Goal: Task Accomplishment & Management: Use online tool/utility

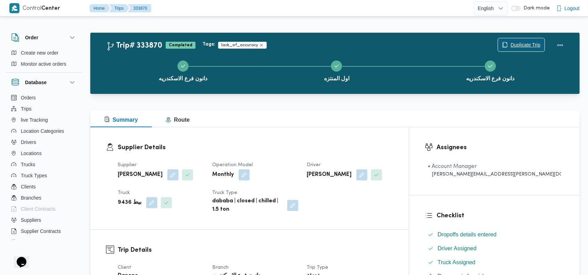
click at [515, 44] on span "Duplicate Trip" at bounding box center [526, 45] width 30 height 8
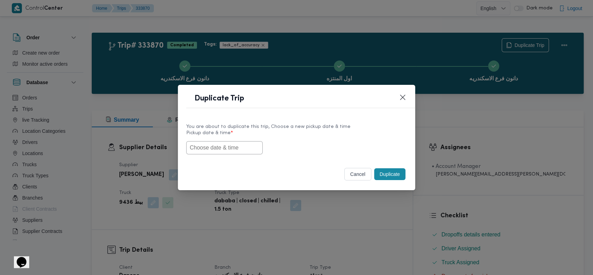
click at [223, 146] on input "text" at bounding box center [224, 147] width 76 height 13
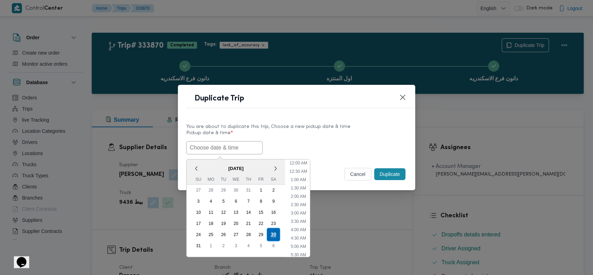
click at [278, 232] on div "30" at bounding box center [273, 234] width 13 height 13
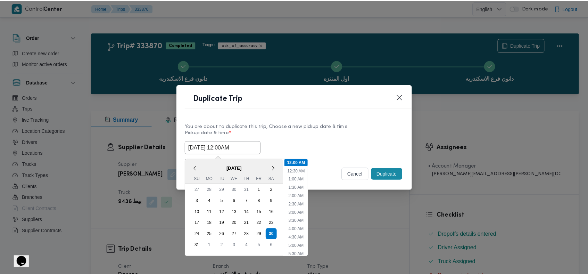
scroll to position [84, 0]
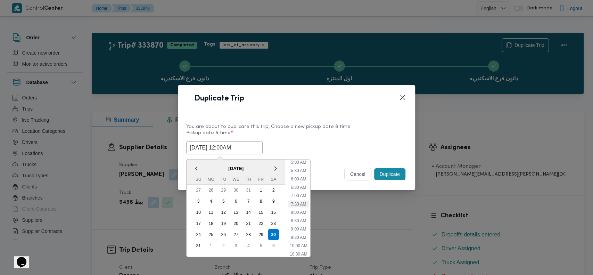
click at [306, 202] on li "7:30 AM" at bounding box center [298, 203] width 21 height 7
type input "[DATE] 7:30AM"
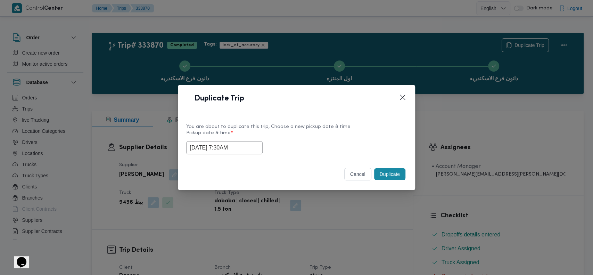
click at [390, 176] on button "Duplicate" at bounding box center [389, 174] width 31 height 12
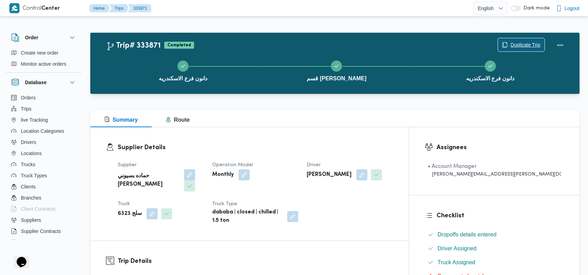
click at [526, 47] on span "Duplicate Trip" at bounding box center [526, 45] width 30 height 8
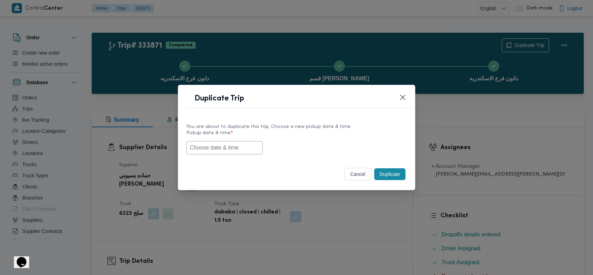
click at [233, 152] on input "text" at bounding box center [224, 147] width 76 height 13
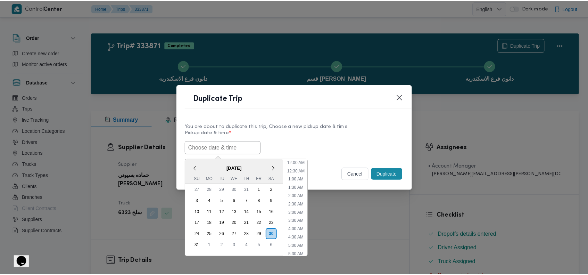
scroll to position [84, 0]
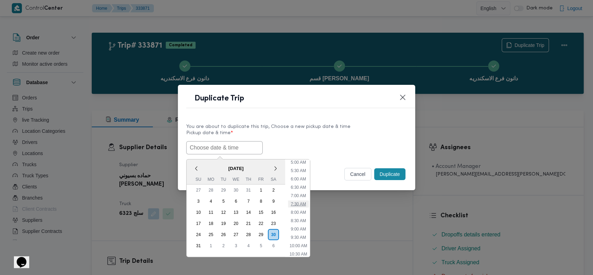
click at [305, 203] on li "7:30 AM" at bounding box center [298, 203] width 21 height 7
type input "[DATE] 7:30AM"
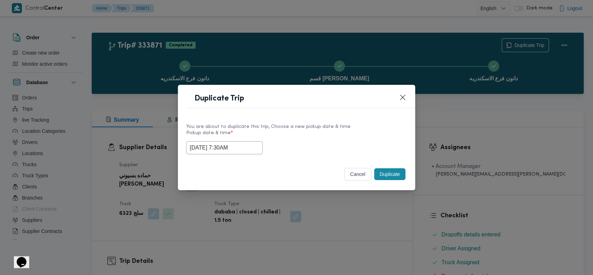
click at [391, 174] on button "Duplicate" at bounding box center [389, 174] width 31 height 12
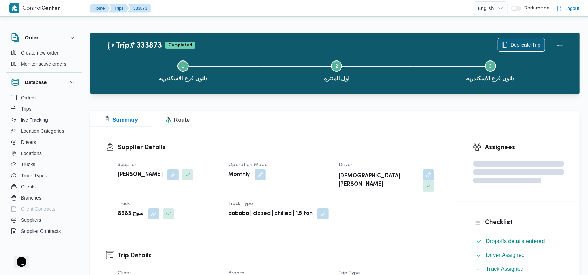
click at [528, 44] on span "Duplicate Trip" at bounding box center [526, 45] width 30 height 8
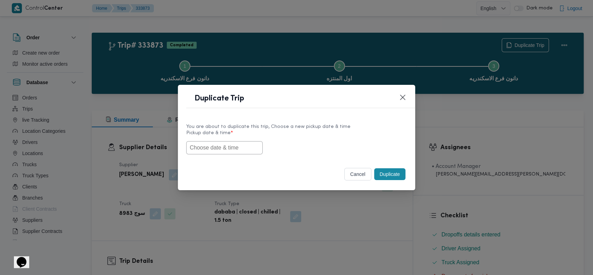
click at [238, 146] on input "text" at bounding box center [224, 147] width 76 height 13
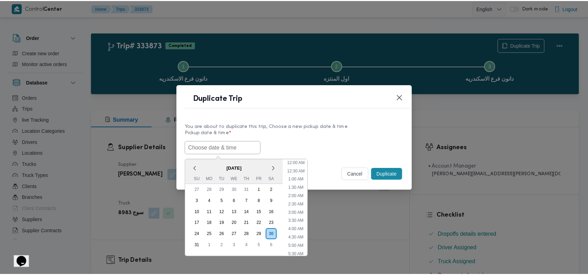
scroll to position [84, 0]
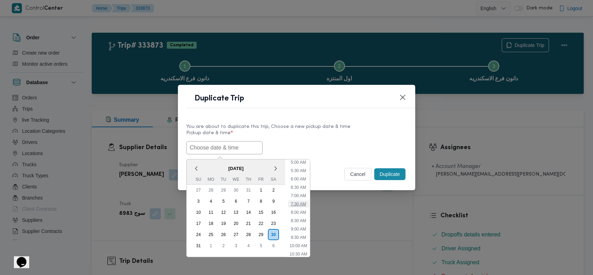
click at [299, 201] on li "7:30 AM" at bounding box center [298, 203] width 21 height 7
type input "[DATE] 7:30AM"
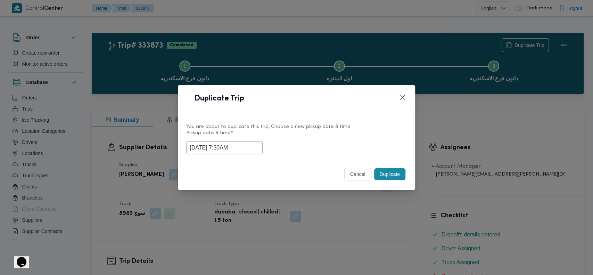
click at [390, 175] on button "Duplicate" at bounding box center [389, 174] width 31 height 12
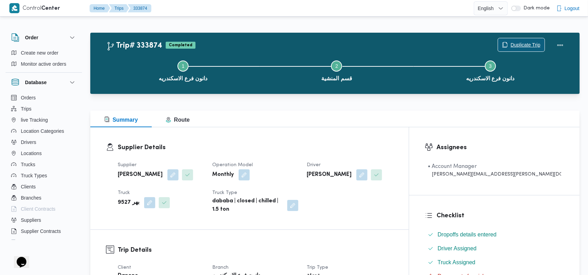
click at [525, 47] on span "Duplicate Trip" at bounding box center [526, 45] width 30 height 8
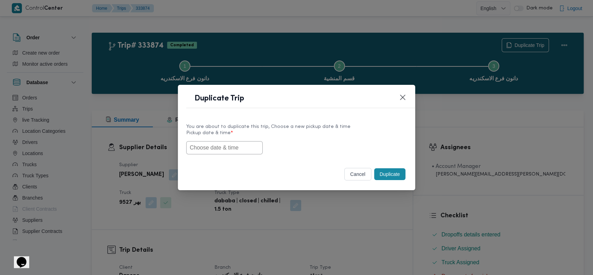
click at [212, 151] on input "text" at bounding box center [224, 147] width 76 height 13
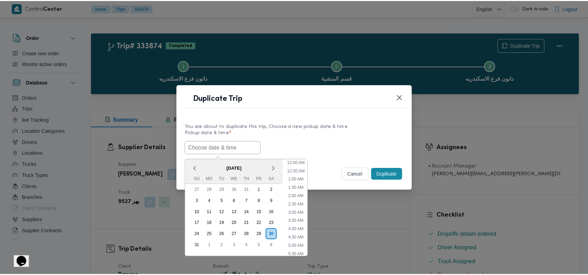
scroll to position [84, 0]
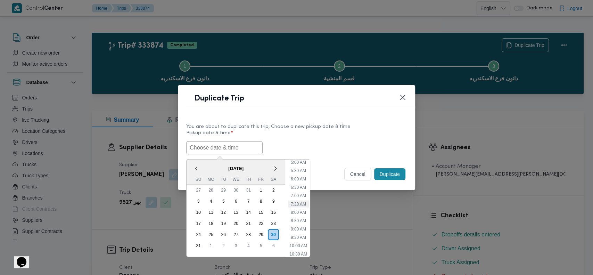
click at [303, 200] on li "7:30 AM" at bounding box center [298, 203] width 21 height 7
type input "[DATE] 7:30AM"
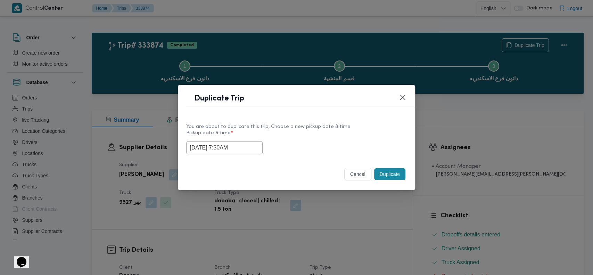
click at [390, 174] on button "Duplicate" at bounding box center [389, 174] width 31 height 12
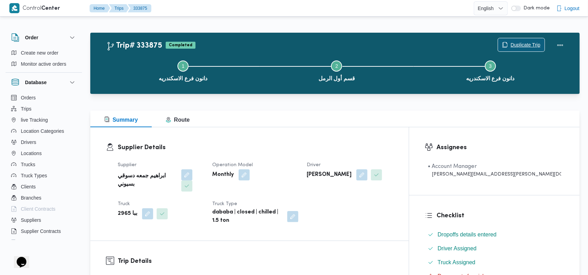
click at [516, 44] on span "Duplicate Trip" at bounding box center [526, 45] width 30 height 8
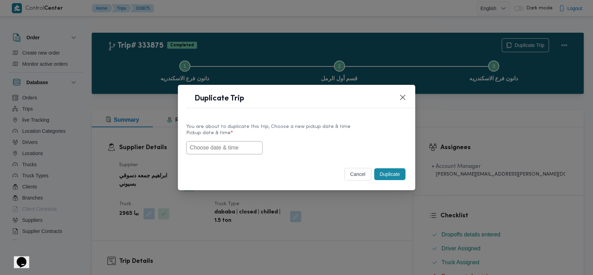
click at [192, 148] on input "text" at bounding box center [224, 147] width 76 height 13
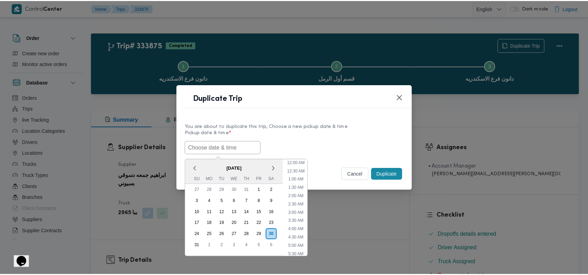
scroll to position [84, 0]
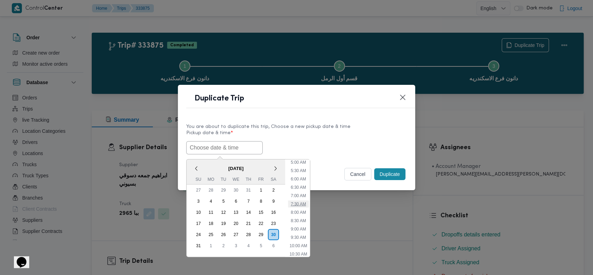
click at [304, 201] on li "7:30 AM" at bounding box center [298, 203] width 21 height 7
type input "[DATE] 7:30AM"
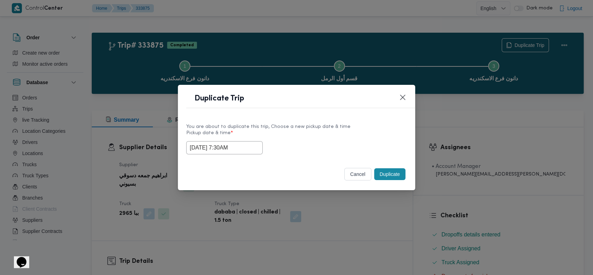
click at [391, 172] on button "Duplicate" at bounding box center [389, 174] width 31 height 12
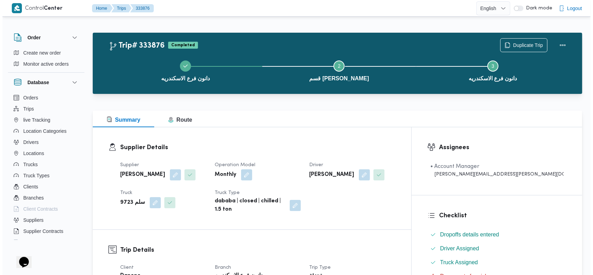
scroll to position [3, 0]
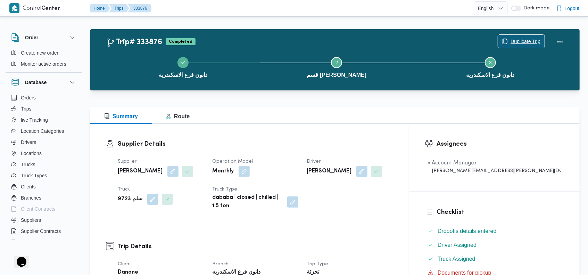
click at [526, 41] on span "Duplicate Trip" at bounding box center [526, 41] width 30 height 8
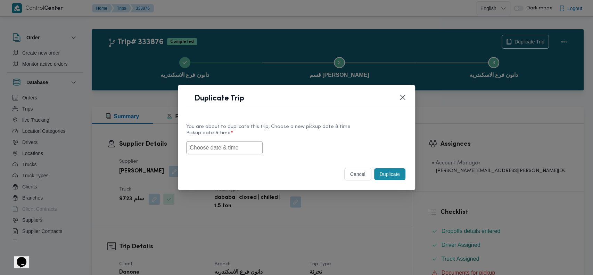
click at [232, 151] on input "text" at bounding box center [224, 147] width 76 height 13
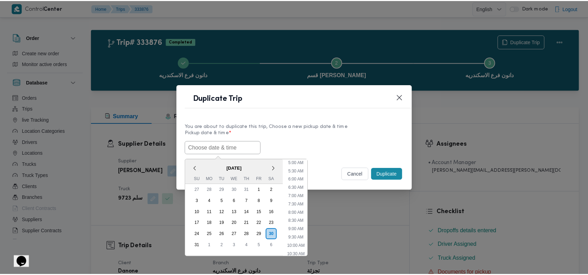
scroll to position [84, 0]
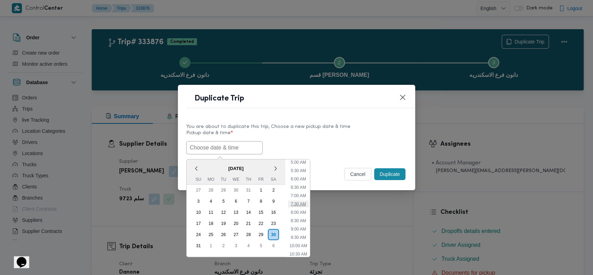
click at [305, 203] on li "7:30 AM" at bounding box center [298, 203] width 21 height 7
type input "[DATE] 7:30AM"
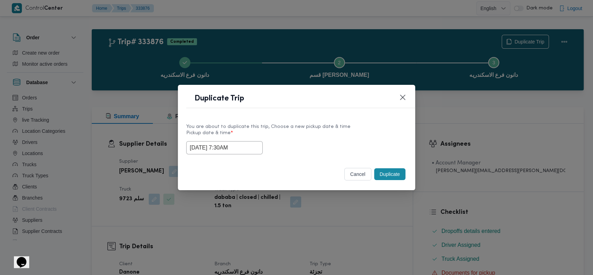
click at [395, 174] on button "Duplicate" at bounding box center [389, 174] width 31 height 12
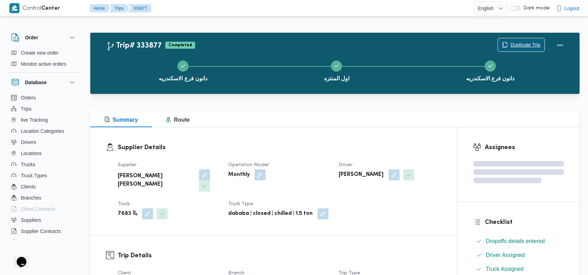
click at [532, 44] on span "Duplicate Trip" at bounding box center [526, 45] width 30 height 8
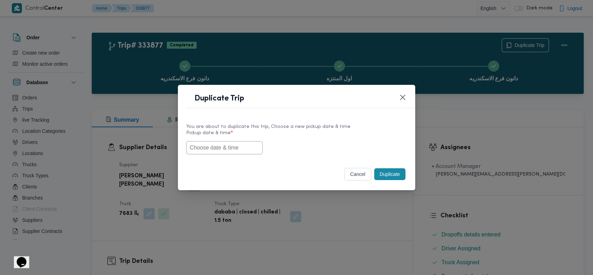
click at [234, 148] on input "text" at bounding box center [224, 147] width 76 height 13
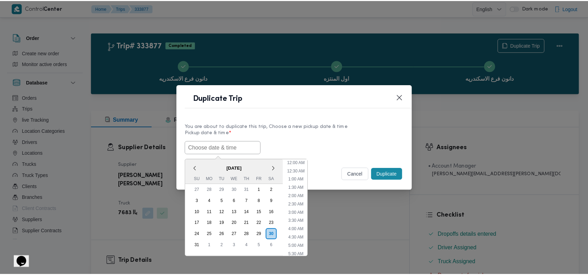
scroll to position [84, 0]
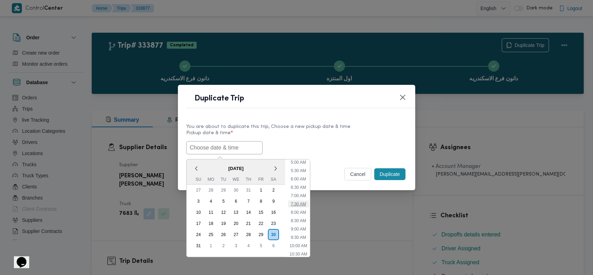
click at [305, 203] on li "7:30 AM" at bounding box center [298, 203] width 21 height 7
type input "[DATE] 7:30AM"
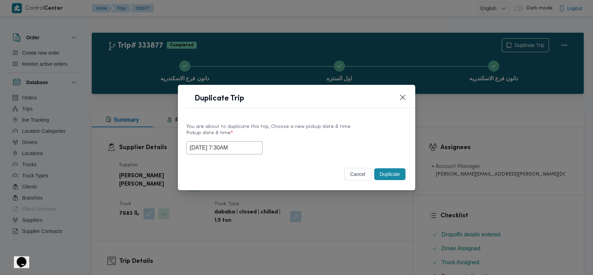
click at [392, 174] on button "Duplicate" at bounding box center [389, 174] width 31 height 12
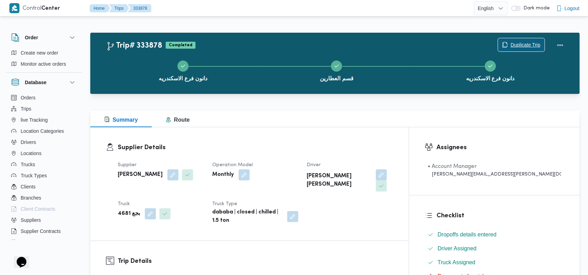
click at [526, 43] on span "Duplicate Trip" at bounding box center [526, 45] width 30 height 8
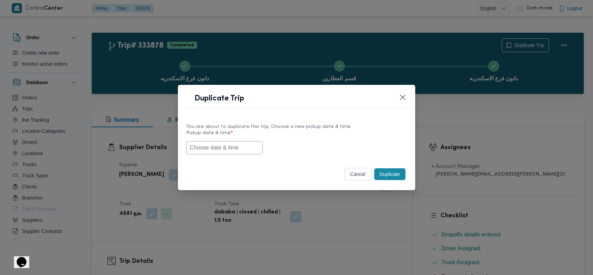
click at [221, 149] on input "text" at bounding box center [224, 147] width 76 height 13
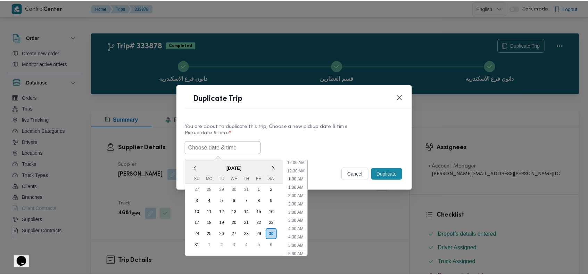
scroll to position [84, 0]
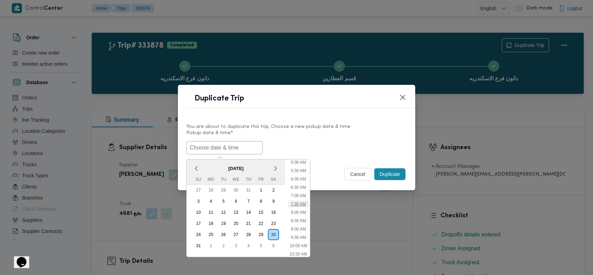
click at [305, 201] on li "7:30 AM" at bounding box center [298, 203] width 21 height 7
type input "[DATE] 7:30AM"
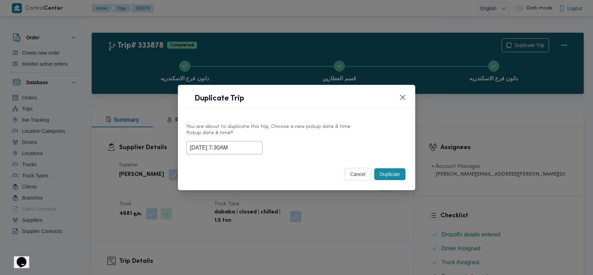
click at [394, 171] on button "Duplicate" at bounding box center [389, 174] width 31 height 12
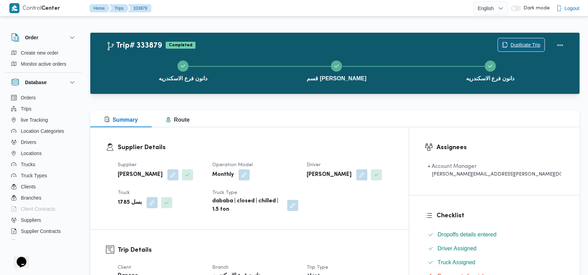
click at [522, 49] on span "Duplicate Trip" at bounding box center [526, 45] width 30 height 8
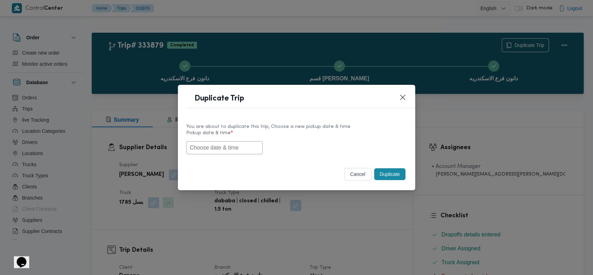
click at [230, 148] on input "text" at bounding box center [224, 147] width 76 height 13
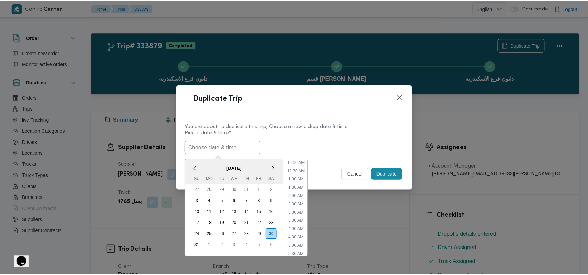
scroll to position [84, 0]
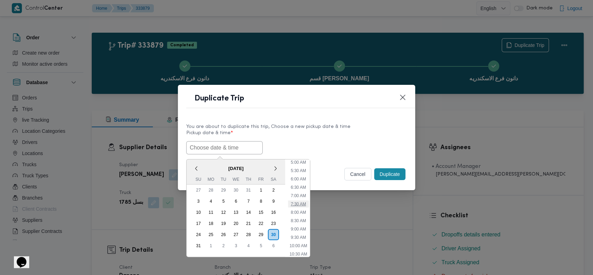
click at [302, 201] on li "7:30 AM" at bounding box center [298, 203] width 21 height 7
type input "30/08/2025 7:30AM"
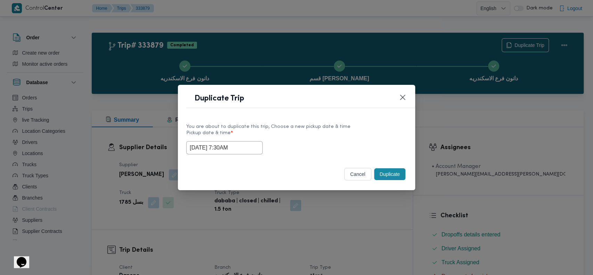
click at [400, 171] on button "Duplicate" at bounding box center [389, 174] width 31 height 12
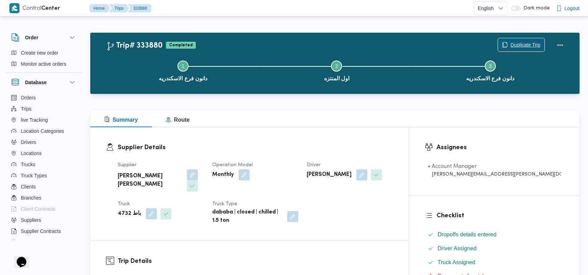
click at [511, 42] on span "Duplicate Trip" at bounding box center [526, 45] width 30 height 8
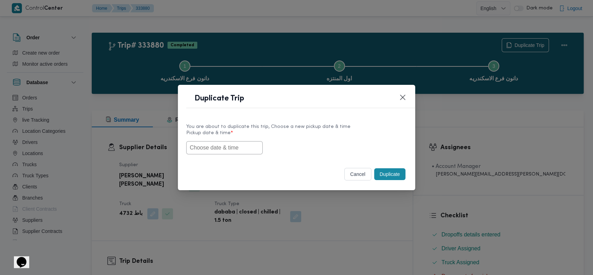
click at [227, 146] on input "text" at bounding box center [224, 147] width 76 height 13
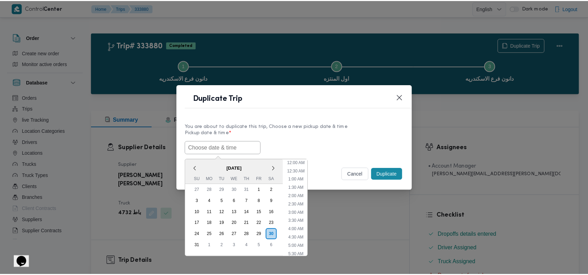
scroll to position [84, 0]
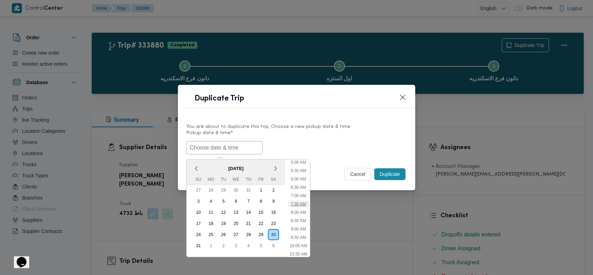
click at [298, 203] on li "7:30 AM" at bounding box center [298, 203] width 21 height 7
type input "30/08/2025 7:30AM"
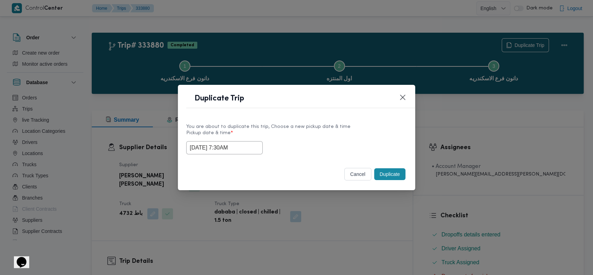
click at [386, 175] on button "Duplicate" at bounding box center [389, 174] width 31 height 12
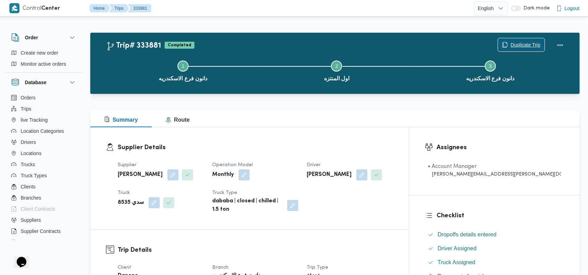
click at [532, 45] on span "Duplicate Trip" at bounding box center [526, 45] width 30 height 8
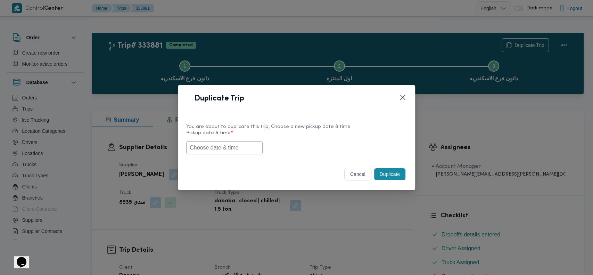
click at [236, 146] on input "text" at bounding box center [224, 147] width 76 height 13
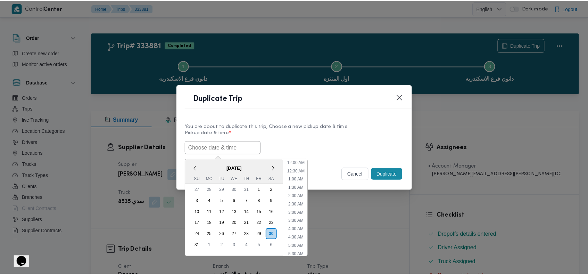
scroll to position [84, 0]
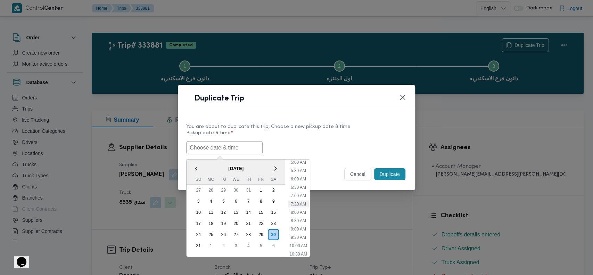
click at [303, 200] on li "7:30 AM" at bounding box center [298, 203] width 21 height 7
type input "30/08/2025 7:30AM"
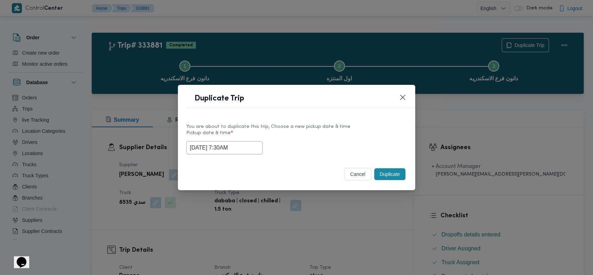
click at [392, 174] on button "Duplicate" at bounding box center [389, 174] width 31 height 12
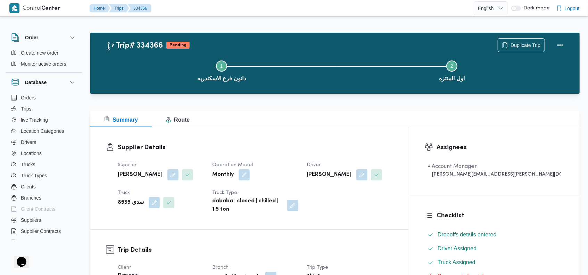
click at [359, 42] on div "Trip# 334366 Pending Duplicate Trip" at bounding box center [336, 45] width 461 height 14
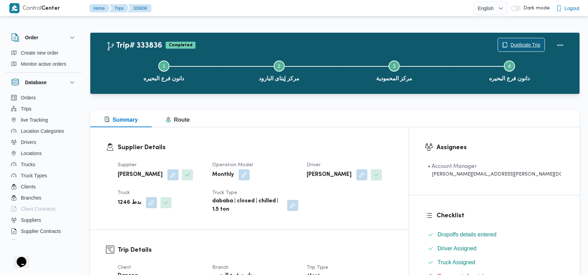
click at [521, 44] on span "Duplicate Trip" at bounding box center [526, 45] width 30 height 8
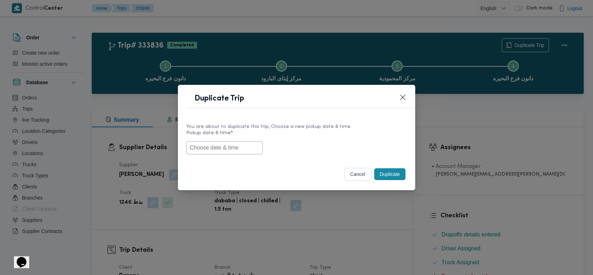
click at [222, 145] on input "text" at bounding box center [224, 147] width 76 height 13
drag, startPoint x: 352, startPoint y: 173, endPoint x: 541, endPoint y: 68, distance: 215.7
click at [353, 173] on button "cancel" at bounding box center [357, 174] width 27 height 13
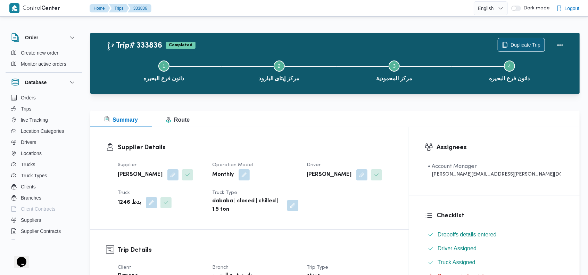
click at [519, 44] on span "Duplicate Trip" at bounding box center [526, 45] width 30 height 8
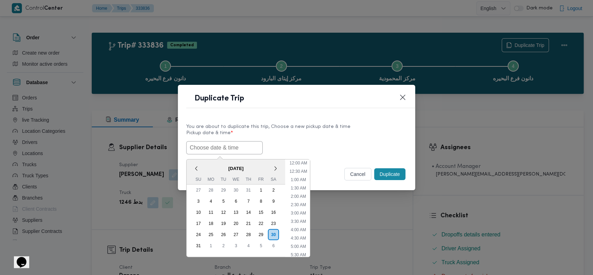
click at [217, 147] on input "text" at bounding box center [224, 147] width 76 height 13
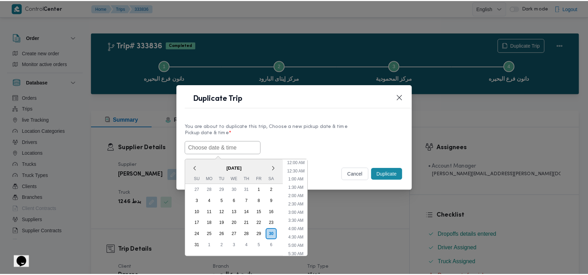
scroll to position [84, 0]
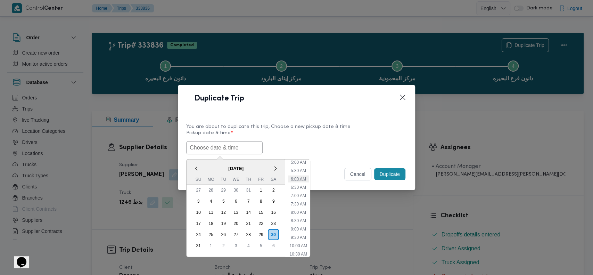
click at [304, 175] on li "6:00 AM" at bounding box center [298, 178] width 21 height 7
type input "[DATE] 6:00AM"
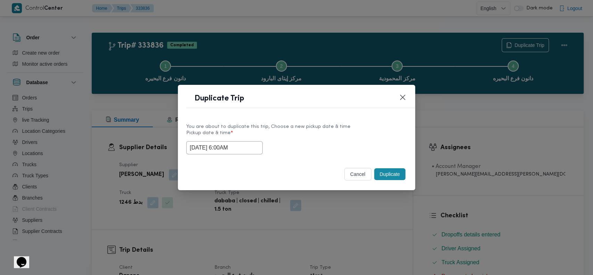
click at [386, 171] on button "Duplicate" at bounding box center [389, 174] width 31 height 12
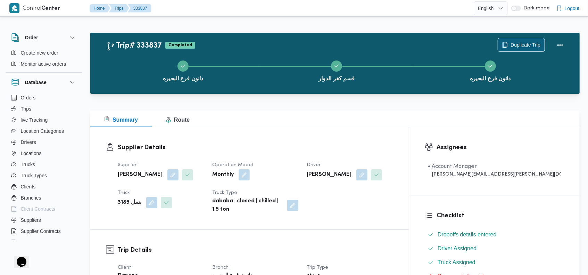
click at [535, 44] on span "Duplicate Trip" at bounding box center [526, 45] width 30 height 8
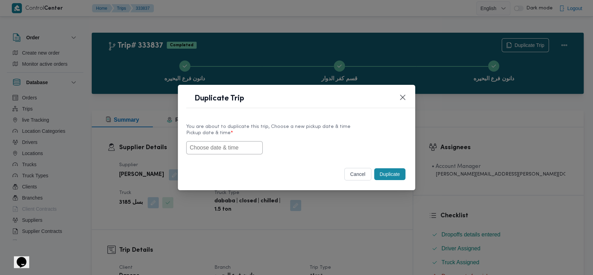
click at [231, 146] on input "text" at bounding box center [224, 147] width 76 height 13
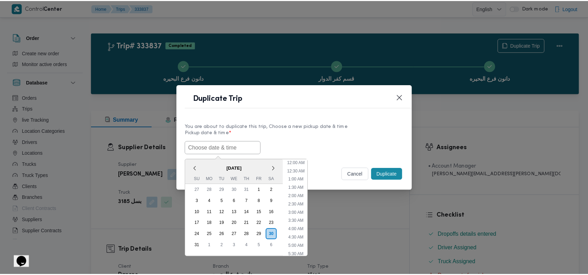
scroll to position [84, 0]
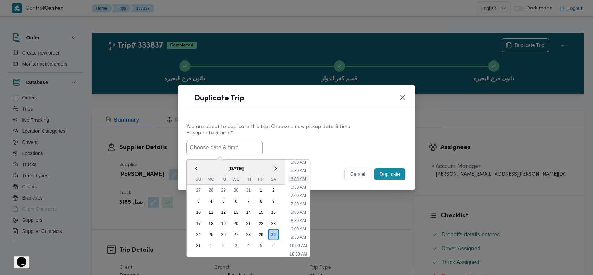
click at [298, 176] on li "6:00 AM" at bounding box center [298, 178] width 21 height 7
type input "[DATE] 6:00AM"
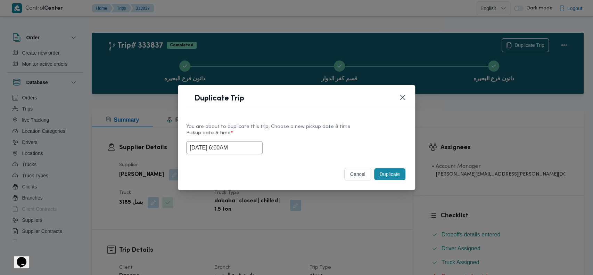
click at [389, 172] on button "Duplicate" at bounding box center [389, 174] width 31 height 12
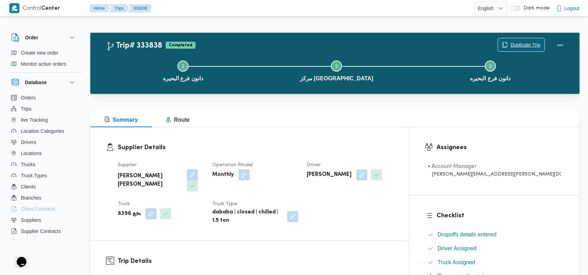
click at [514, 46] on span "Duplicate Trip" at bounding box center [526, 45] width 30 height 8
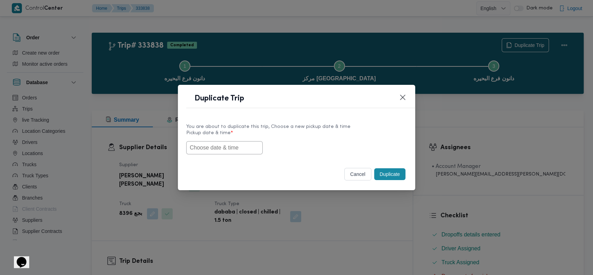
click at [223, 147] on input "text" at bounding box center [224, 147] width 76 height 13
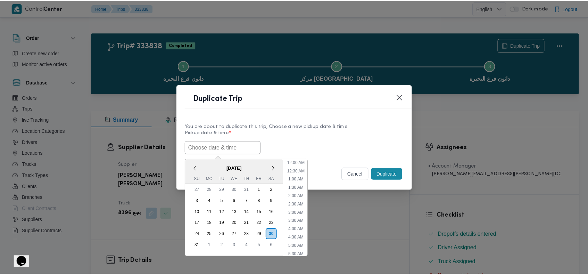
scroll to position [84, 0]
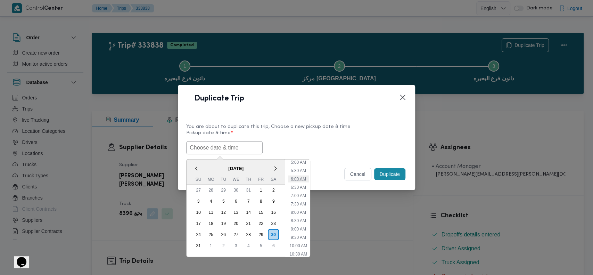
click at [300, 178] on li "6:00 AM" at bounding box center [298, 178] width 21 height 7
type input "[DATE] 6:00AM"
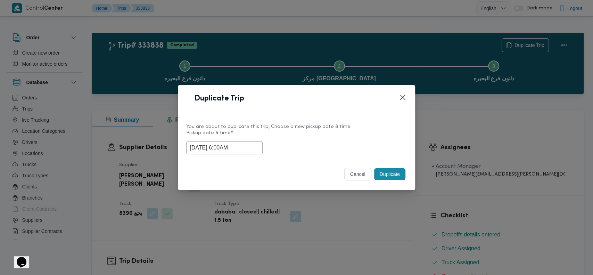
click at [389, 170] on button "Duplicate" at bounding box center [389, 174] width 31 height 12
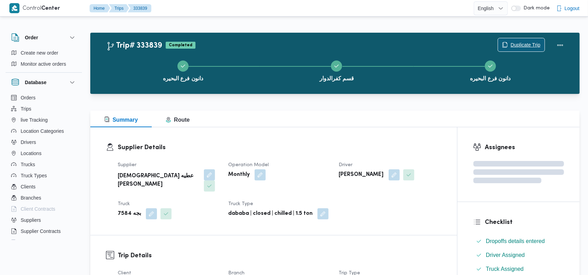
click at [523, 46] on span "Duplicate Trip" at bounding box center [526, 45] width 30 height 8
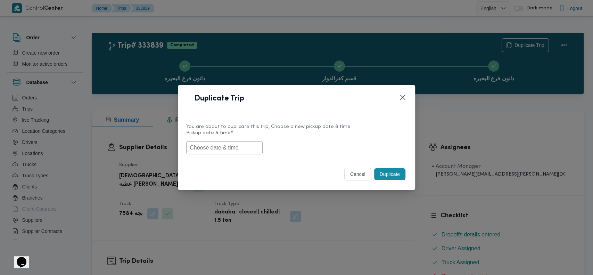
click at [218, 150] on input "text" at bounding box center [224, 147] width 76 height 13
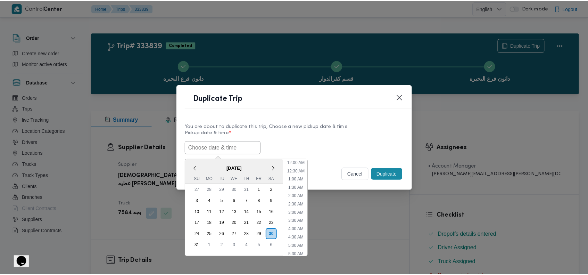
scroll to position [84, 0]
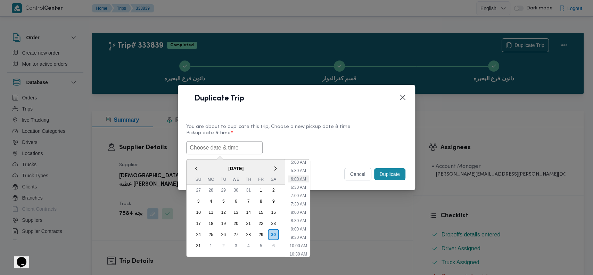
click at [300, 175] on li "6:00 AM" at bounding box center [298, 178] width 21 height 7
type input "[DATE] 6:00AM"
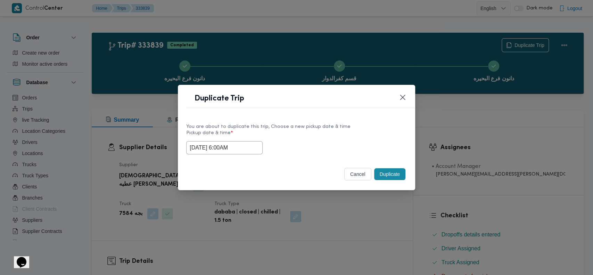
click at [394, 171] on button "Duplicate" at bounding box center [389, 174] width 31 height 12
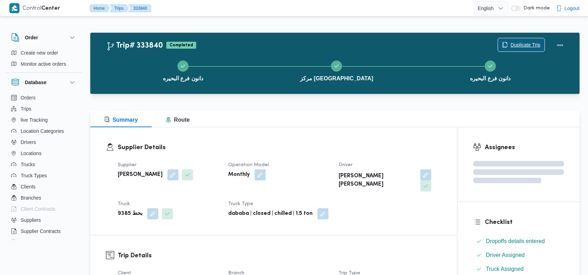
click at [536, 42] on span "Duplicate Trip" at bounding box center [526, 45] width 30 height 8
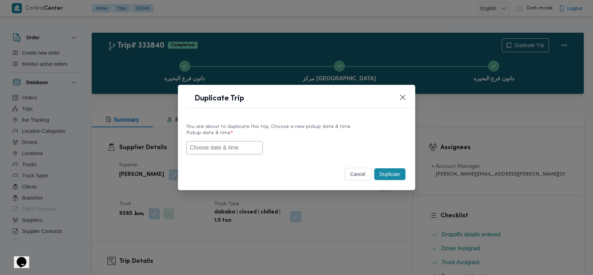
click at [239, 148] on input "text" at bounding box center [224, 147] width 76 height 13
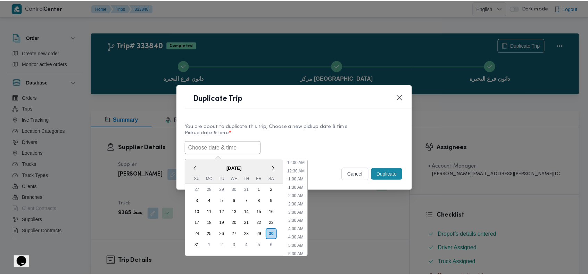
scroll to position [84, 0]
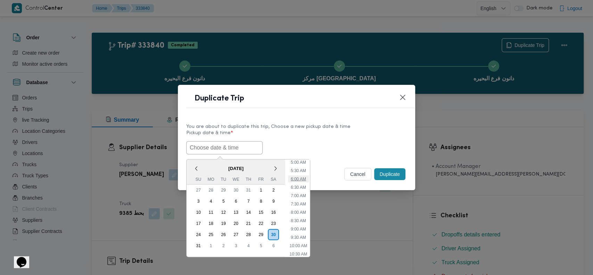
click at [302, 178] on li "6:00 AM" at bounding box center [298, 178] width 21 height 7
type input "[DATE] 6:00AM"
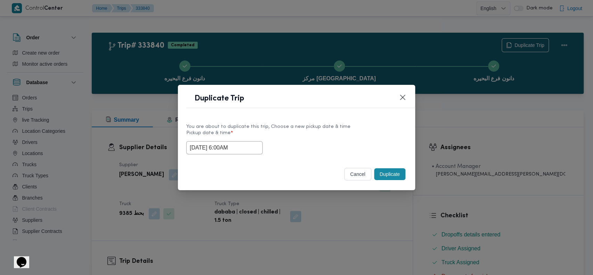
click at [389, 171] on button "Duplicate" at bounding box center [389, 174] width 31 height 12
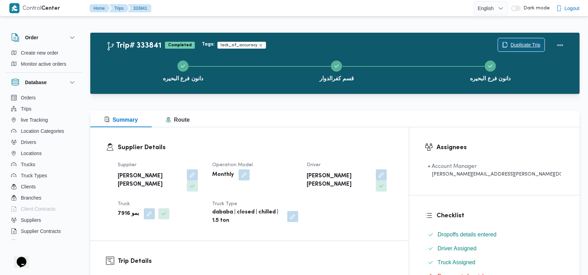
click at [530, 46] on span "Duplicate Trip" at bounding box center [526, 45] width 30 height 8
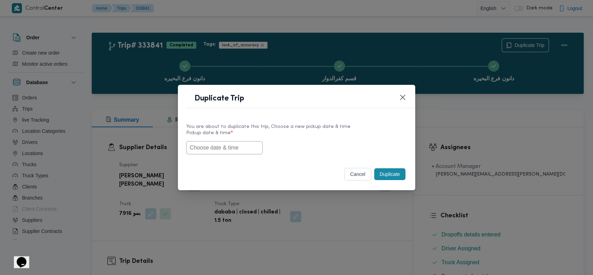
click at [236, 146] on input "text" at bounding box center [224, 147] width 76 height 13
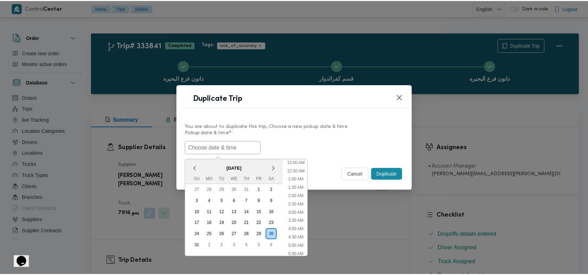
scroll to position [84, 0]
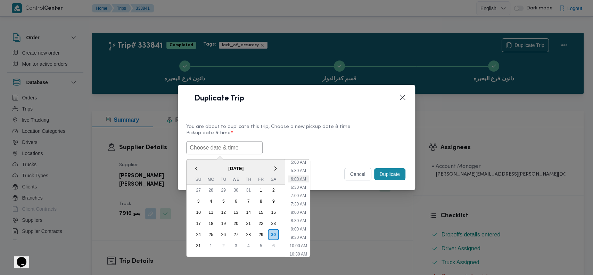
click at [303, 180] on li "6:00 AM" at bounding box center [298, 178] width 21 height 7
type input "[DATE] 6:00AM"
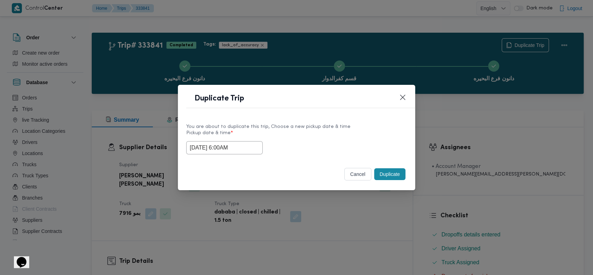
click at [390, 174] on button "Duplicate" at bounding box center [389, 174] width 31 height 12
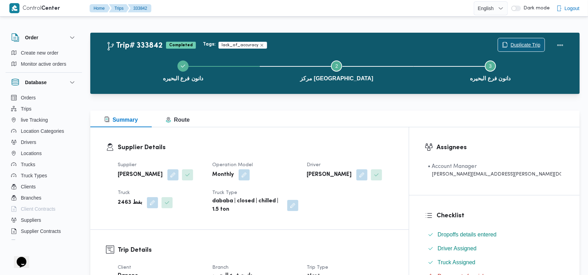
click at [526, 49] on span "Duplicate Trip" at bounding box center [521, 44] width 47 height 13
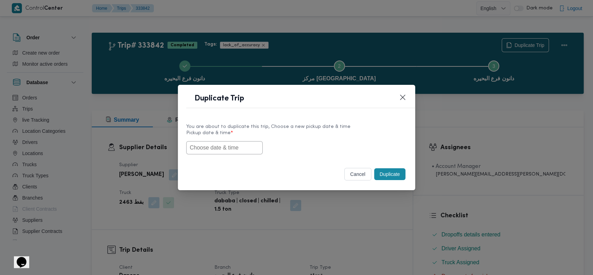
click at [233, 147] on input "text" at bounding box center [224, 147] width 76 height 13
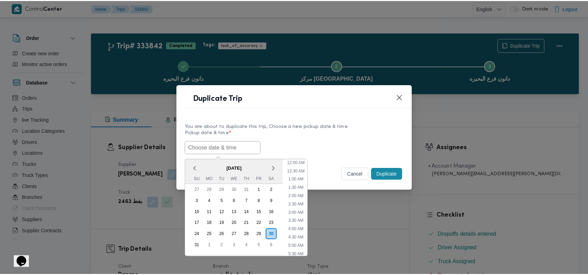
scroll to position [84, 0]
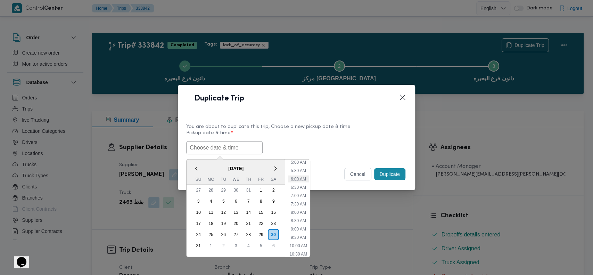
click at [300, 176] on li "6:00 AM" at bounding box center [298, 178] width 21 height 7
type input "[DATE] 6:00AM"
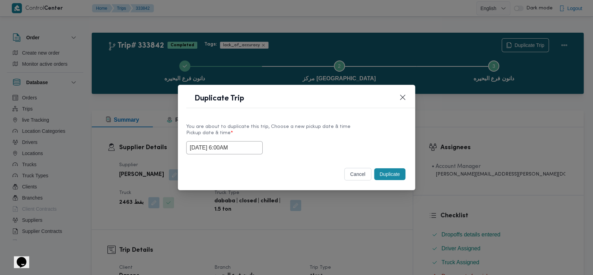
click at [388, 173] on button "Duplicate" at bounding box center [389, 174] width 31 height 12
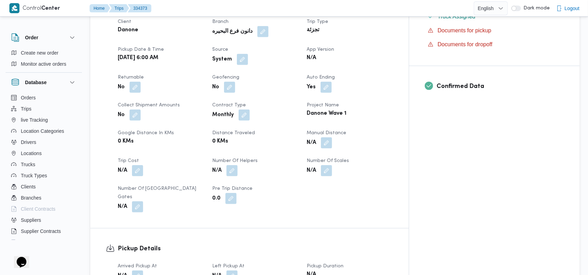
scroll to position [811, 0]
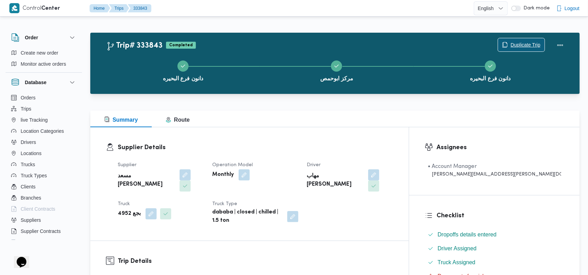
click at [526, 47] on span "Duplicate Trip" at bounding box center [526, 45] width 30 height 8
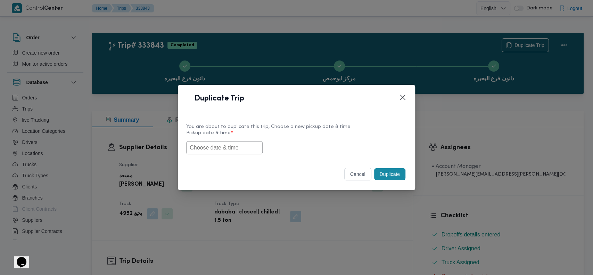
click at [236, 149] on input "text" at bounding box center [224, 147] width 76 height 13
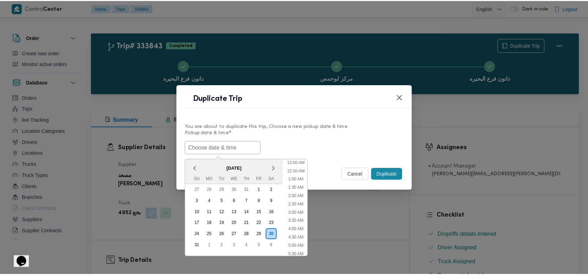
scroll to position [84, 0]
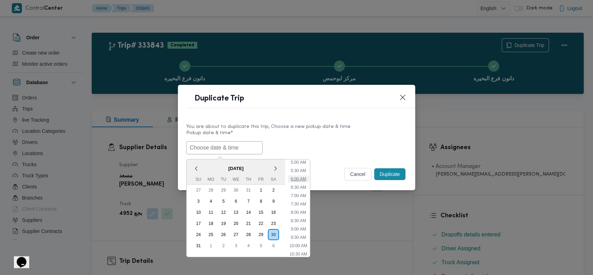
click at [302, 176] on li "6:00 AM" at bounding box center [298, 178] width 21 height 7
type input "[DATE] 6:00AM"
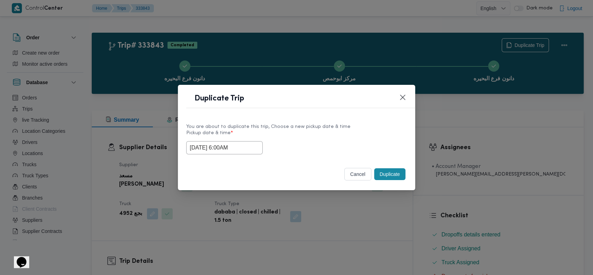
click at [387, 171] on button "Duplicate" at bounding box center [389, 174] width 31 height 12
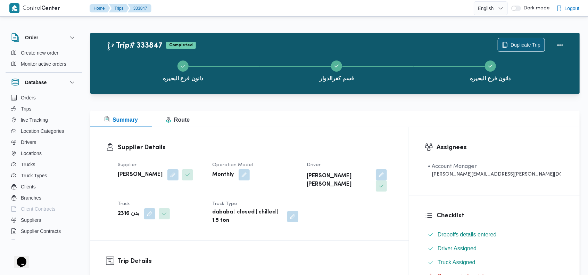
click at [516, 44] on span "Duplicate Trip" at bounding box center [526, 45] width 30 height 8
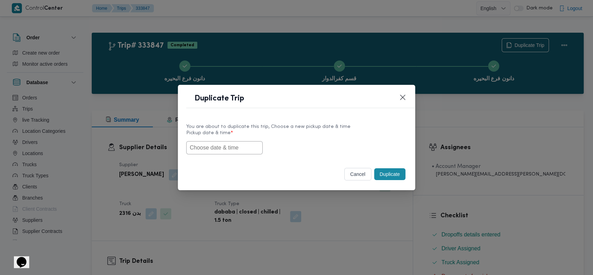
click at [223, 153] on input "text" at bounding box center [224, 147] width 76 height 13
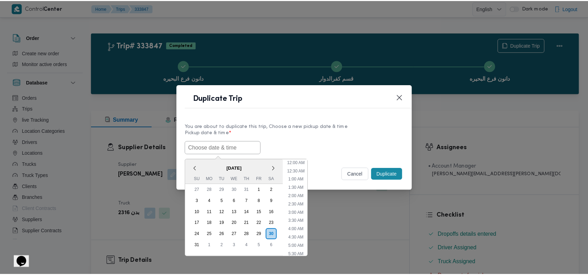
scroll to position [84, 0]
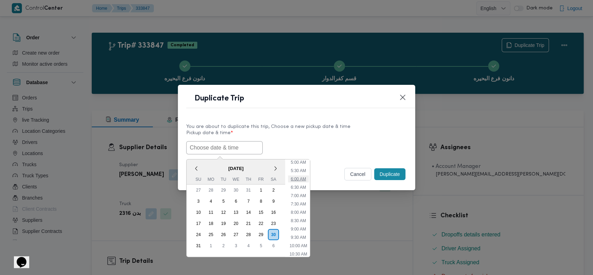
click at [302, 179] on li "6:00 AM" at bounding box center [298, 178] width 21 height 7
type input "[DATE] 6:00AM"
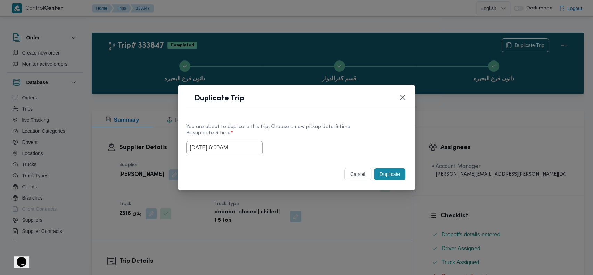
click at [395, 173] on button "Duplicate" at bounding box center [389, 174] width 31 height 12
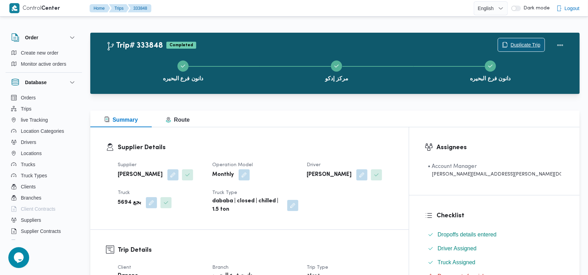
click at [528, 46] on span "Duplicate Trip" at bounding box center [526, 45] width 30 height 8
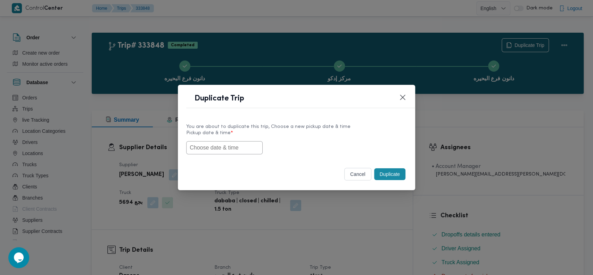
click at [225, 148] on input "text" at bounding box center [224, 147] width 76 height 13
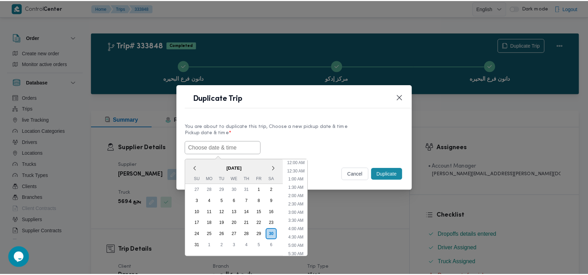
scroll to position [84, 0]
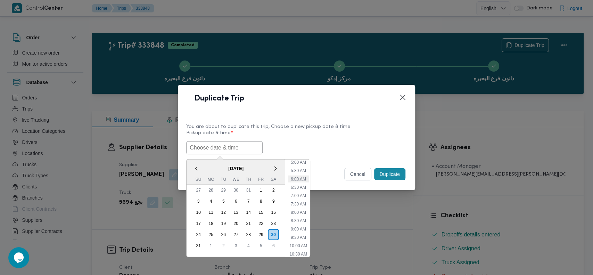
click at [299, 179] on li "6:00 AM" at bounding box center [298, 178] width 21 height 7
type input "[DATE] 6:00AM"
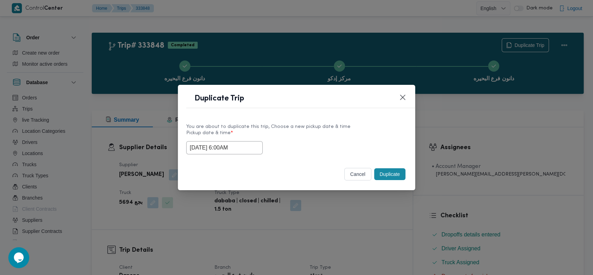
click at [391, 175] on button "Duplicate" at bounding box center [389, 174] width 31 height 12
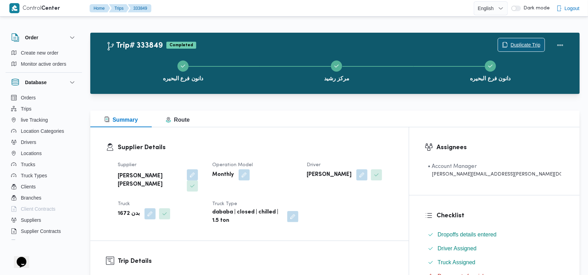
click at [530, 43] on span "Duplicate Trip" at bounding box center [526, 45] width 30 height 8
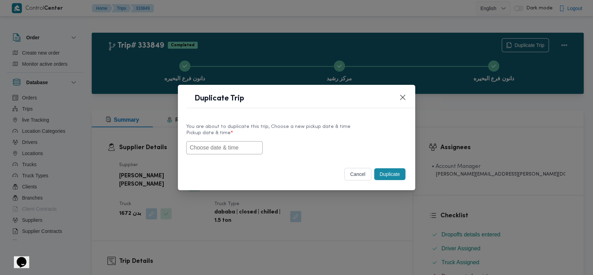
click at [238, 143] on input "text" at bounding box center [224, 147] width 76 height 13
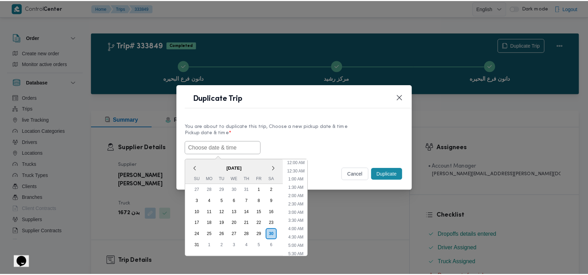
scroll to position [84, 0]
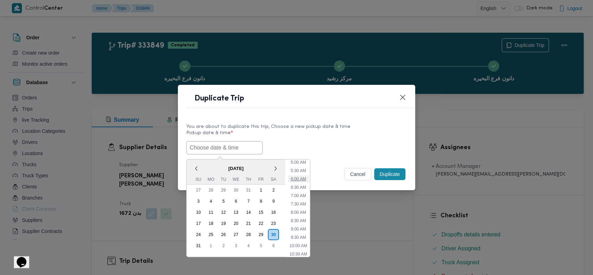
click at [299, 176] on li "6:00 AM" at bounding box center [298, 178] width 21 height 7
type input "[DATE] 6:00AM"
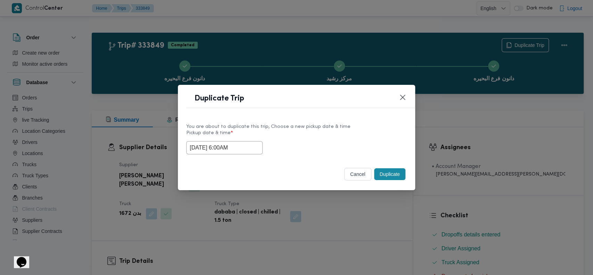
click at [399, 174] on button "Duplicate" at bounding box center [389, 174] width 31 height 12
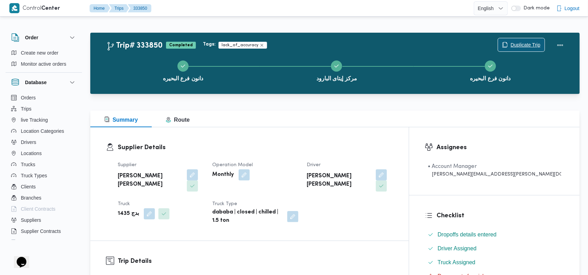
click at [527, 45] on span "Duplicate Trip" at bounding box center [526, 45] width 30 height 8
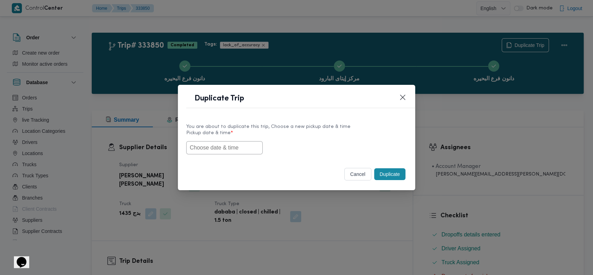
click at [231, 146] on input "text" at bounding box center [224, 147] width 76 height 13
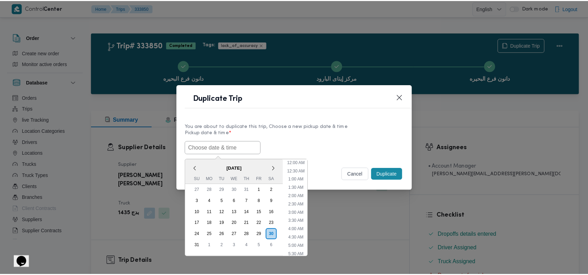
scroll to position [84, 0]
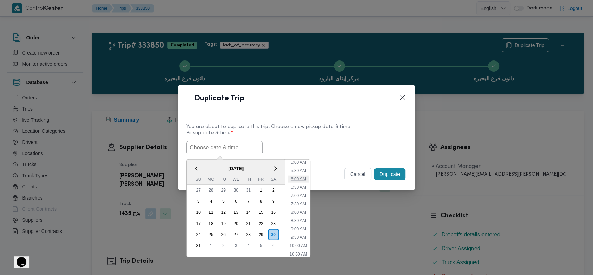
click at [300, 176] on li "6:00 AM" at bounding box center [298, 178] width 21 height 7
type input "[DATE] 6:00AM"
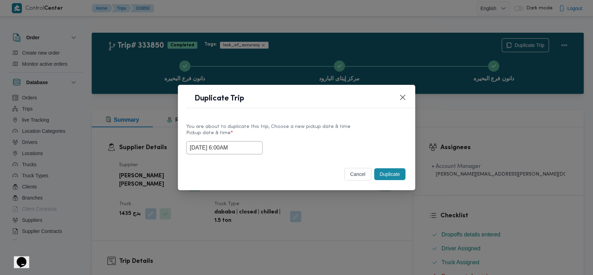
click at [395, 174] on button "Duplicate" at bounding box center [389, 174] width 31 height 12
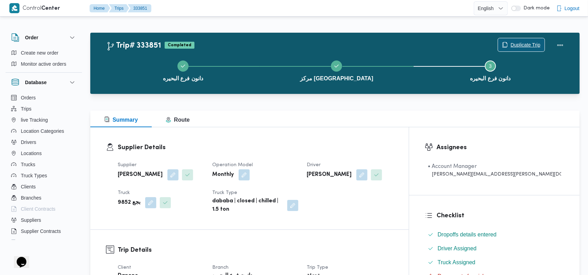
click at [527, 49] on span "Duplicate Trip" at bounding box center [526, 45] width 30 height 8
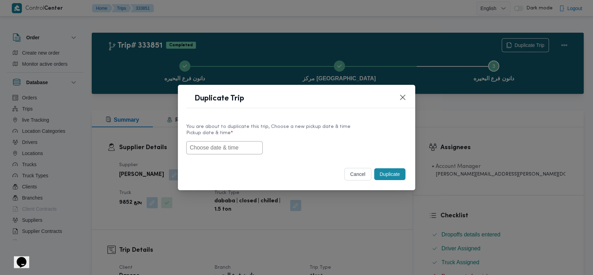
click at [230, 150] on input "text" at bounding box center [224, 147] width 76 height 13
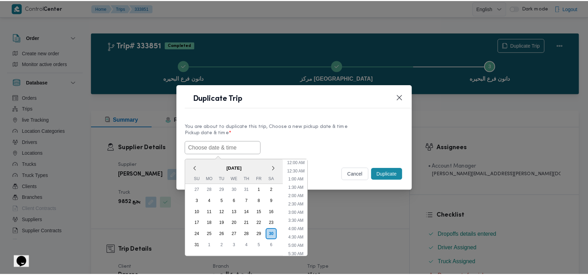
scroll to position [84, 0]
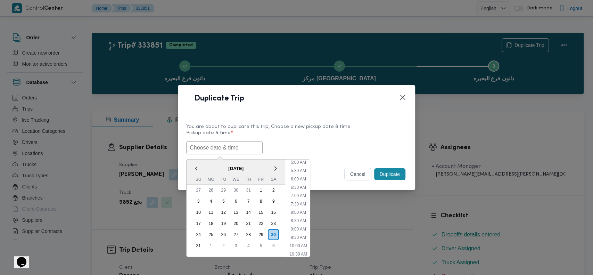
click at [299, 173] on ul "12:00 AM 12:30 AM 1:00 AM 1:30 AM 2:00 AM 2:30 AM 3:00 AM 3:30 AM 4:00 AM 4:30 …" at bounding box center [298, 207] width 23 height 97
click at [299, 178] on li "6:00 AM" at bounding box center [298, 178] width 21 height 7
type input "[DATE] 6:00AM"
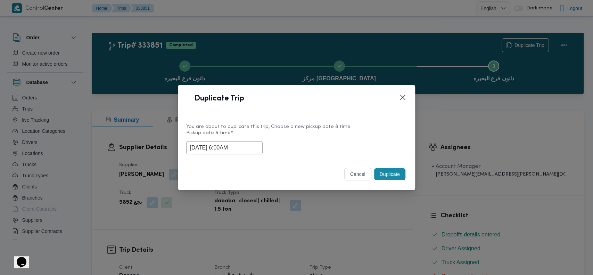
click at [384, 174] on button "Duplicate" at bounding box center [389, 174] width 31 height 12
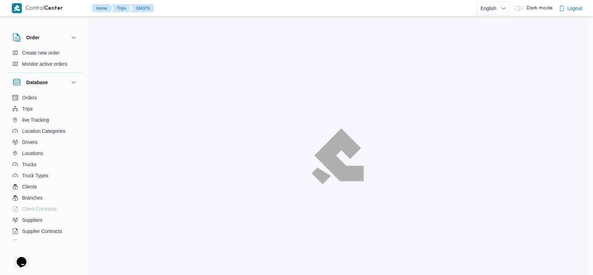
click at [271, 52] on div at bounding box center [337, 156] width 499 height 275
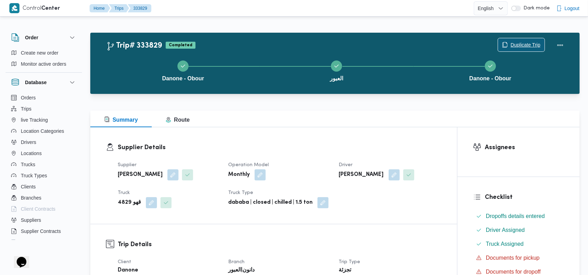
click at [517, 46] on span "Duplicate Trip" at bounding box center [526, 45] width 30 height 8
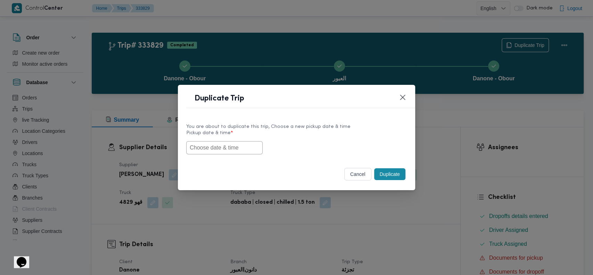
click at [354, 171] on button "cancel" at bounding box center [357, 174] width 27 height 13
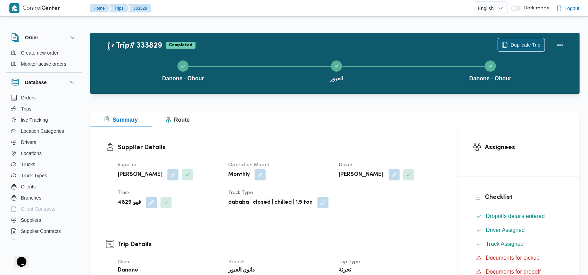
click at [518, 46] on span "Duplicate Trip" at bounding box center [526, 45] width 30 height 8
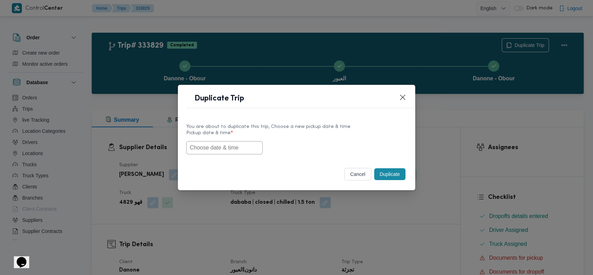
click at [216, 147] on input "text" at bounding box center [224, 147] width 76 height 13
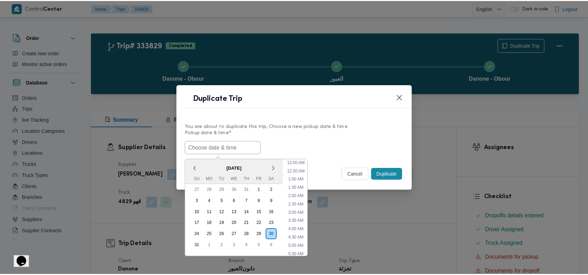
scroll to position [84, 0]
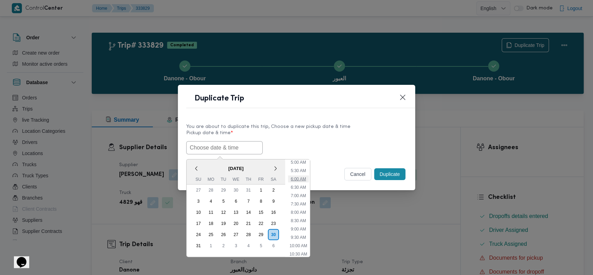
click at [301, 180] on li "6:00 AM" at bounding box center [298, 178] width 21 height 7
type input "[DATE] 6:00AM"
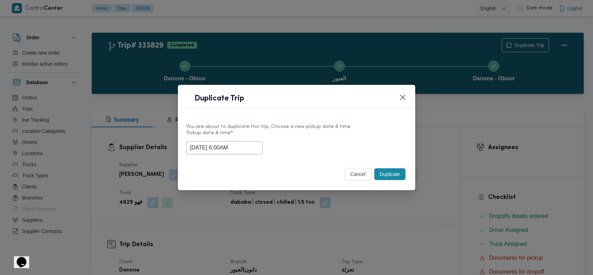
click at [384, 172] on button "Duplicate" at bounding box center [389, 174] width 31 height 12
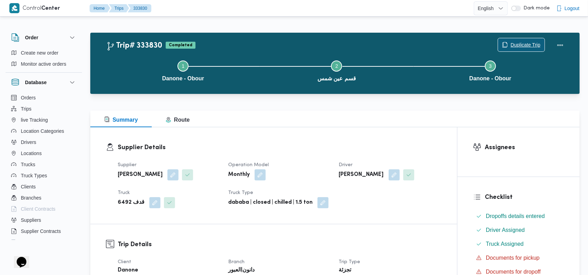
click at [513, 46] on span "Duplicate Trip" at bounding box center [526, 45] width 30 height 8
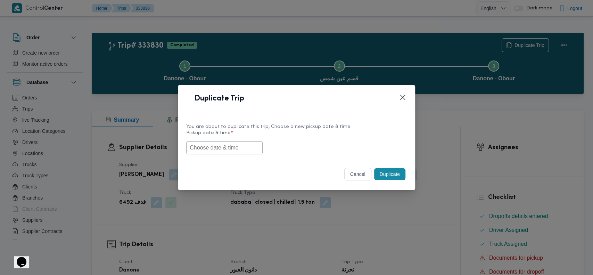
click at [216, 150] on input "text" at bounding box center [224, 147] width 76 height 13
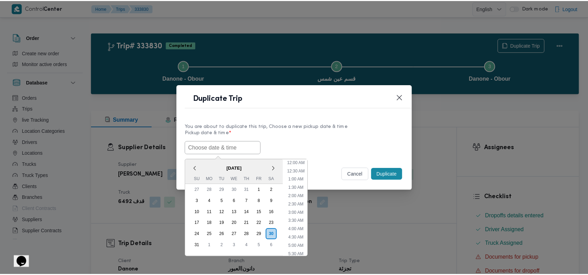
scroll to position [84, 0]
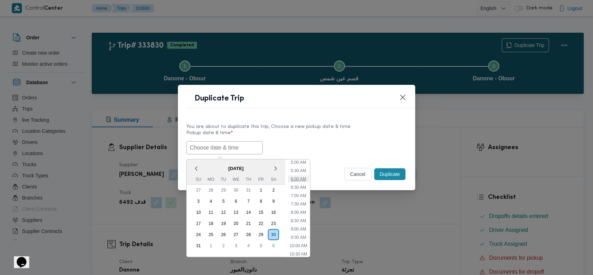
click at [301, 179] on li "6:00 AM" at bounding box center [298, 178] width 21 height 7
type input "[DATE] 6:00AM"
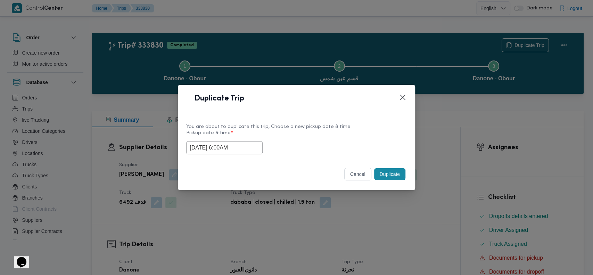
click at [387, 172] on button "Duplicate" at bounding box center [389, 174] width 31 height 12
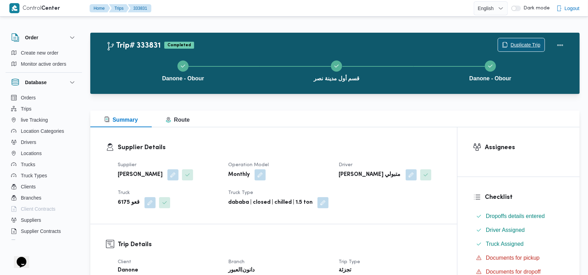
click at [527, 44] on span "Duplicate Trip" at bounding box center [526, 45] width 30 height 8
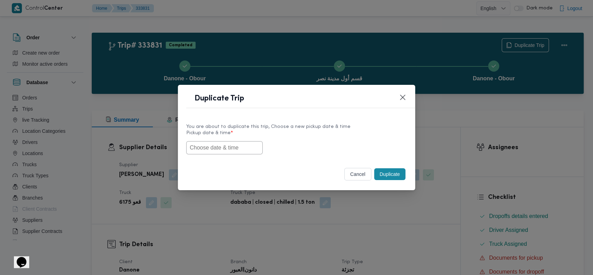
click at [202, 145] on input "text" at bounding box center [224, 147] width 76 height 13
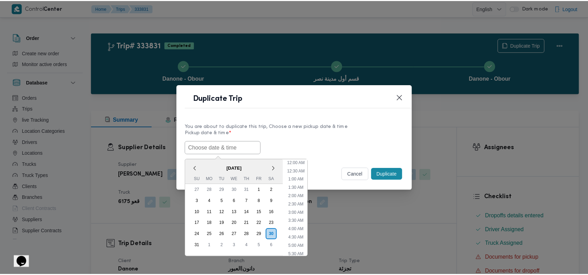
scroll to position [84, 0]
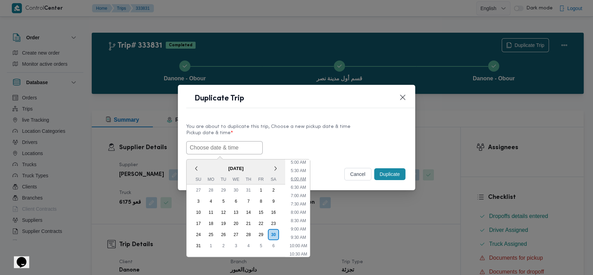
click at [303, 178] on li "6:00 AM" at bounding box center [298, 178] width 21 height 7
type input "[DATE] 6:00AM"
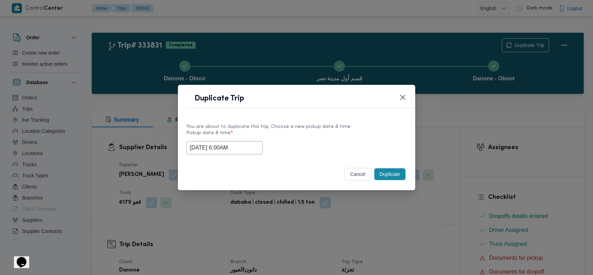
click at [385, 174] on button "Duplicate" at bounding box center [389, 174] width 31 height 12
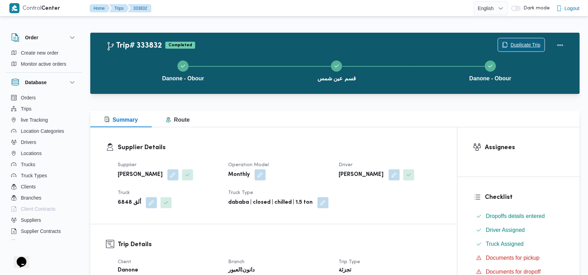
click at [524, 45] on span "Duplicate Trip" at bounding box center [526, 45] width 30 height 8
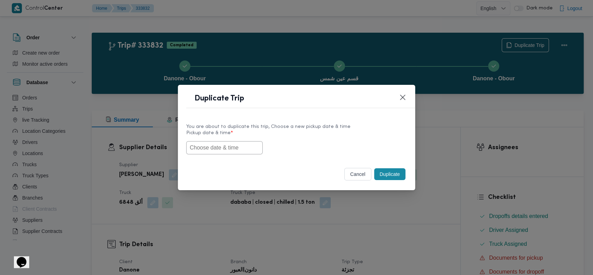
click at [232, 145] on input "text" at bounding box center [224, 147] width 76 height 13
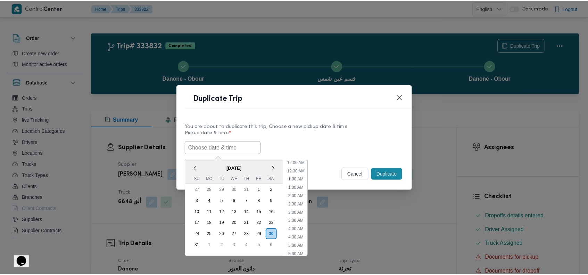
scroll to position [84, 0]
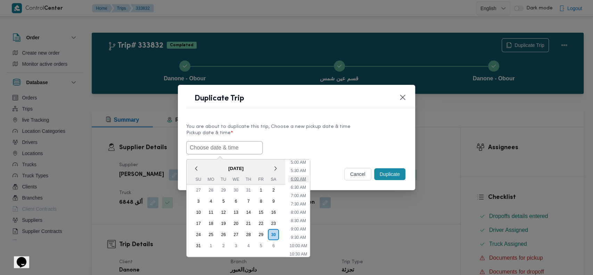
click at [303, 177] on li "6:00 AM" at bounding box center [298, 178] width 21 height 7
type input "[DATE] 6:00AM"
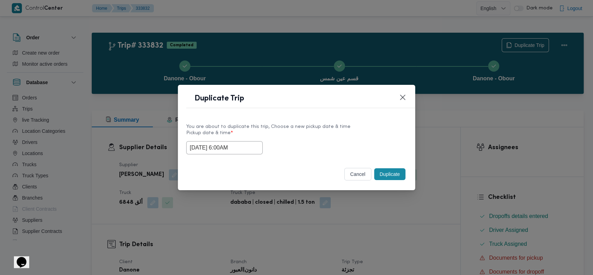
click at [390, 178] on button "Duplicate" at bounding box center [389, 174] width 31 height 12
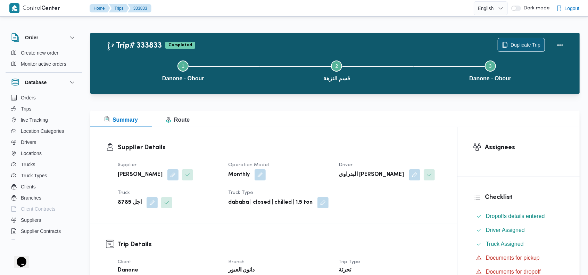
click at [524, 42] on span "Duplicate Trip" at bounding box center [526, 45] width 30 height 8
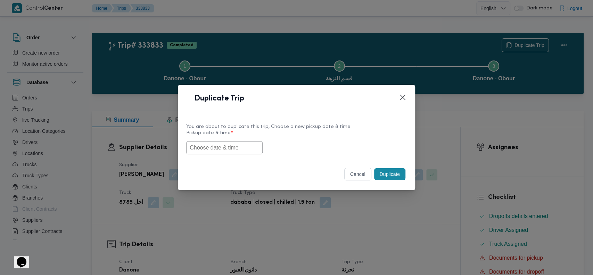
click at [215, 149] on input "text" at bounding box center [224, 147] width 76 height 13
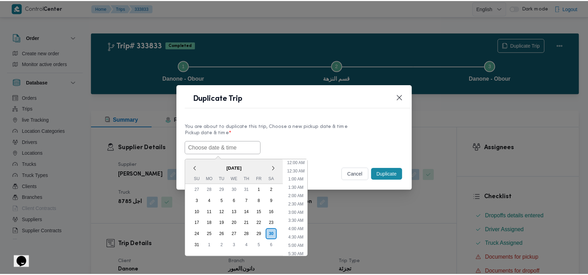
scroll to position [84, 0]
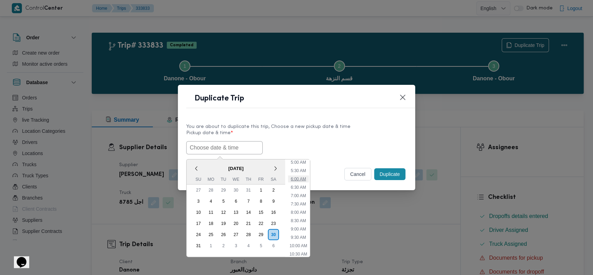
click at [304, 178] on li "6:00 AM" at bounding box center [298, 178] width 21 height 7
type input "[DATE] 6:00AM"
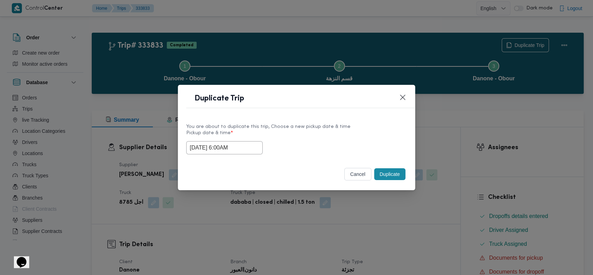
click at [384, 171] on button "Duplicate" at bounding box center [389, 174] width 31 height 12
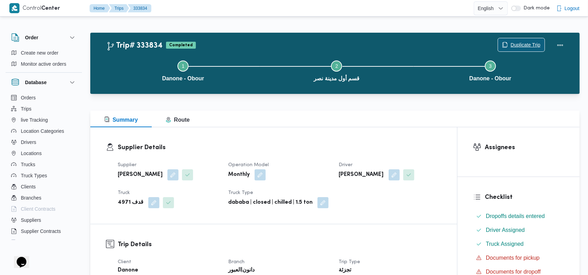
click at [526, 45] on span "Duplicate Trip" at bounding box center [526, 45] width 30 height 8
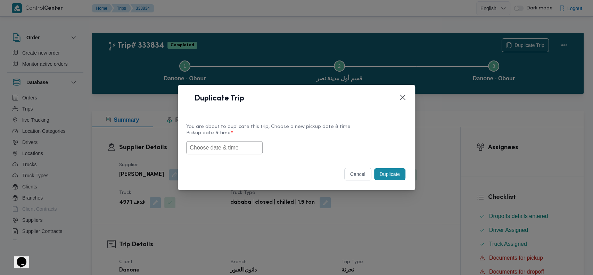
click at [232, 143] on input "text" at bounding box center [224, 147] width 76 height 13
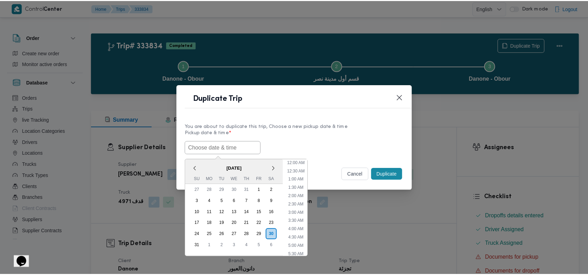
scroll to position [84, 0]
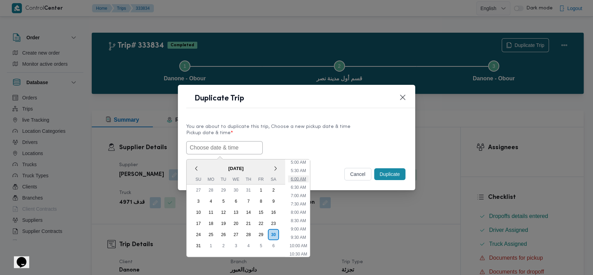
click at [306, 180] on li "6:00 AM" at bounding box center [298, 178] width 21 height 7
type input "[DATE] 6:00AM"
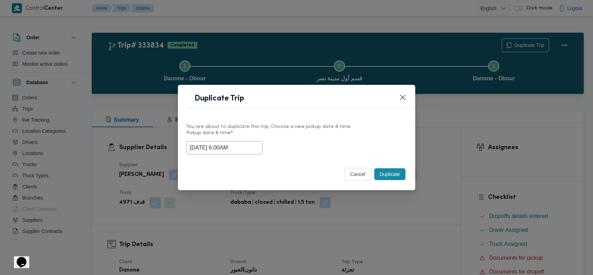
click at [393, 175] on button "Duplicate" at bounding box center [389, 174] width 31 height 12
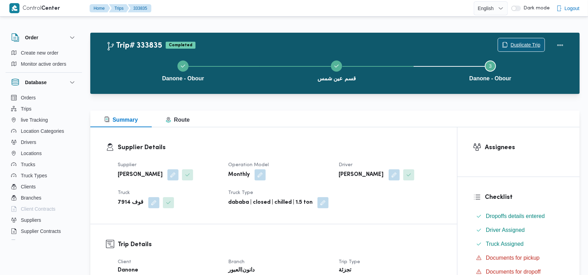
click at [530, 45] on span "Duplicate Trip" at bounding box center [526, 45] width 30 height 8
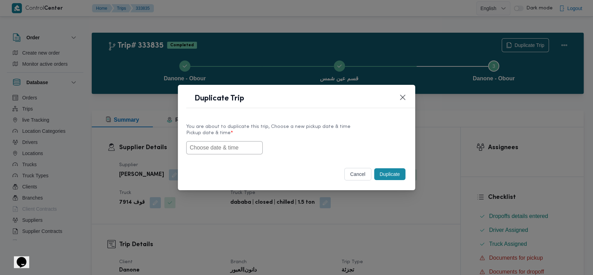
click at [231, 151] on input "text" at bounding box center [224, 147] width 76 height 13
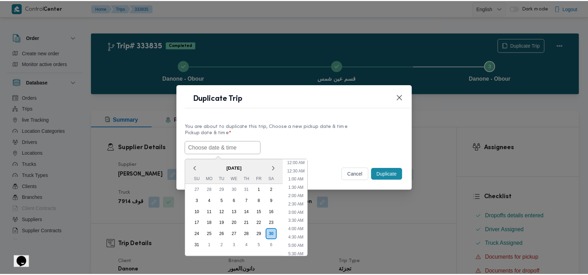
scroll to position [84, 0]
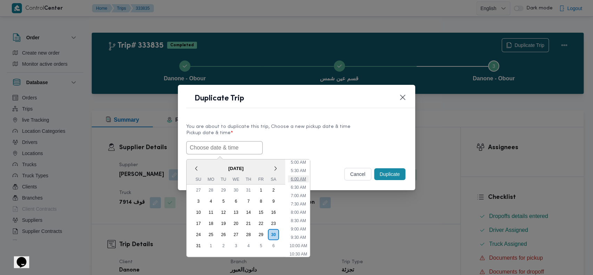
click at [300, 177] on li "6:00 AM" at bounding box center [298, 178] width 21 height 7
type input "30/08/2025 6:00AM"
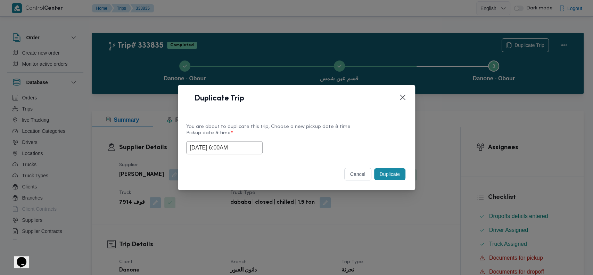
click at [386, 174] on button "Duplicate" at bounding box center [389, 174] width 31 height 12
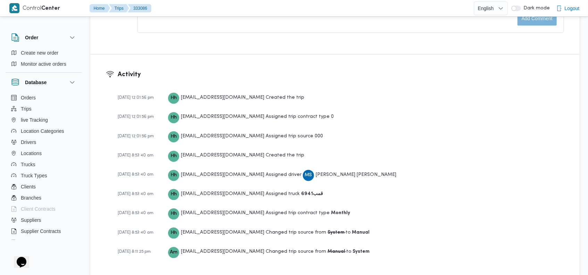
scroll to position [914, 0]
